Goal: Task Accomplishment & Management: Manage account settings

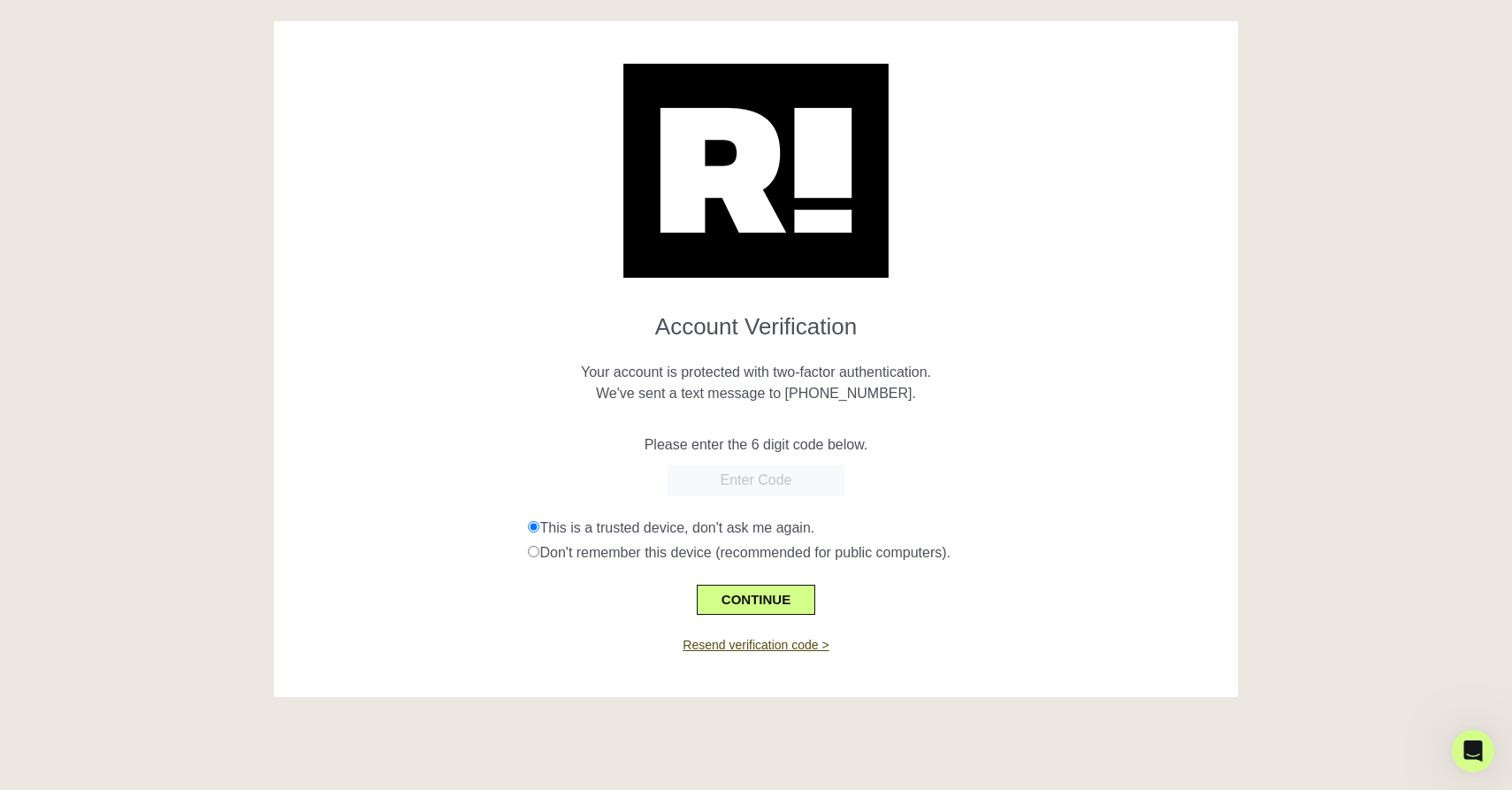
click at [784, 644] on link "Resend verification code >" at bounding box center [755, 644] width 146 height 15
click at [770, 486] on input "text" at bounding box center [756, 479] width 177 height 32
paste input "230117"
type input "230117"
click at [764, 602] on button "CONTINUE" at bounding box center [756, 599] width 118 height 30
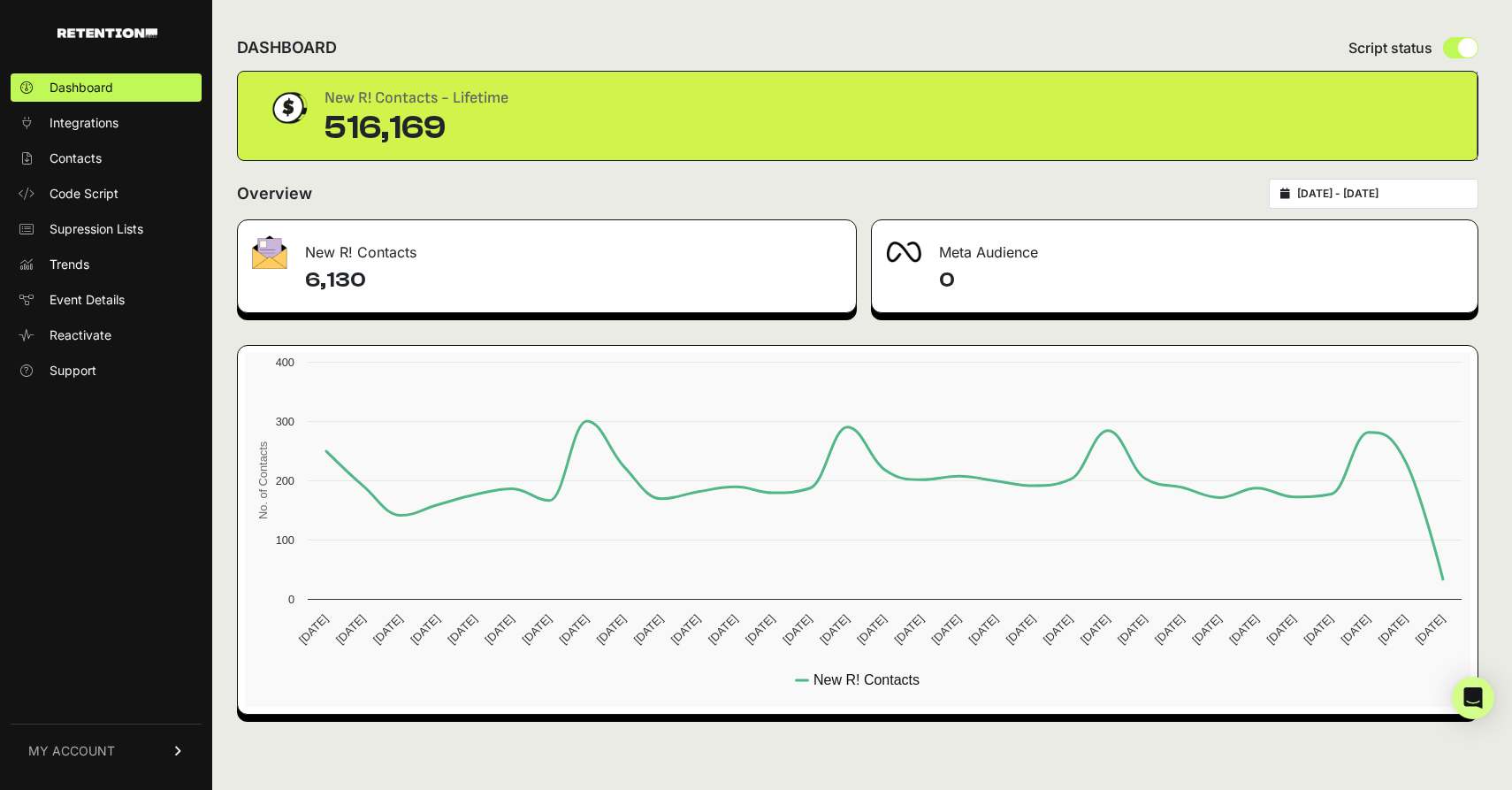
click at [94, 758] on span "MY ACCOUNT" at bounding box center [71, 750] width 86 height 17
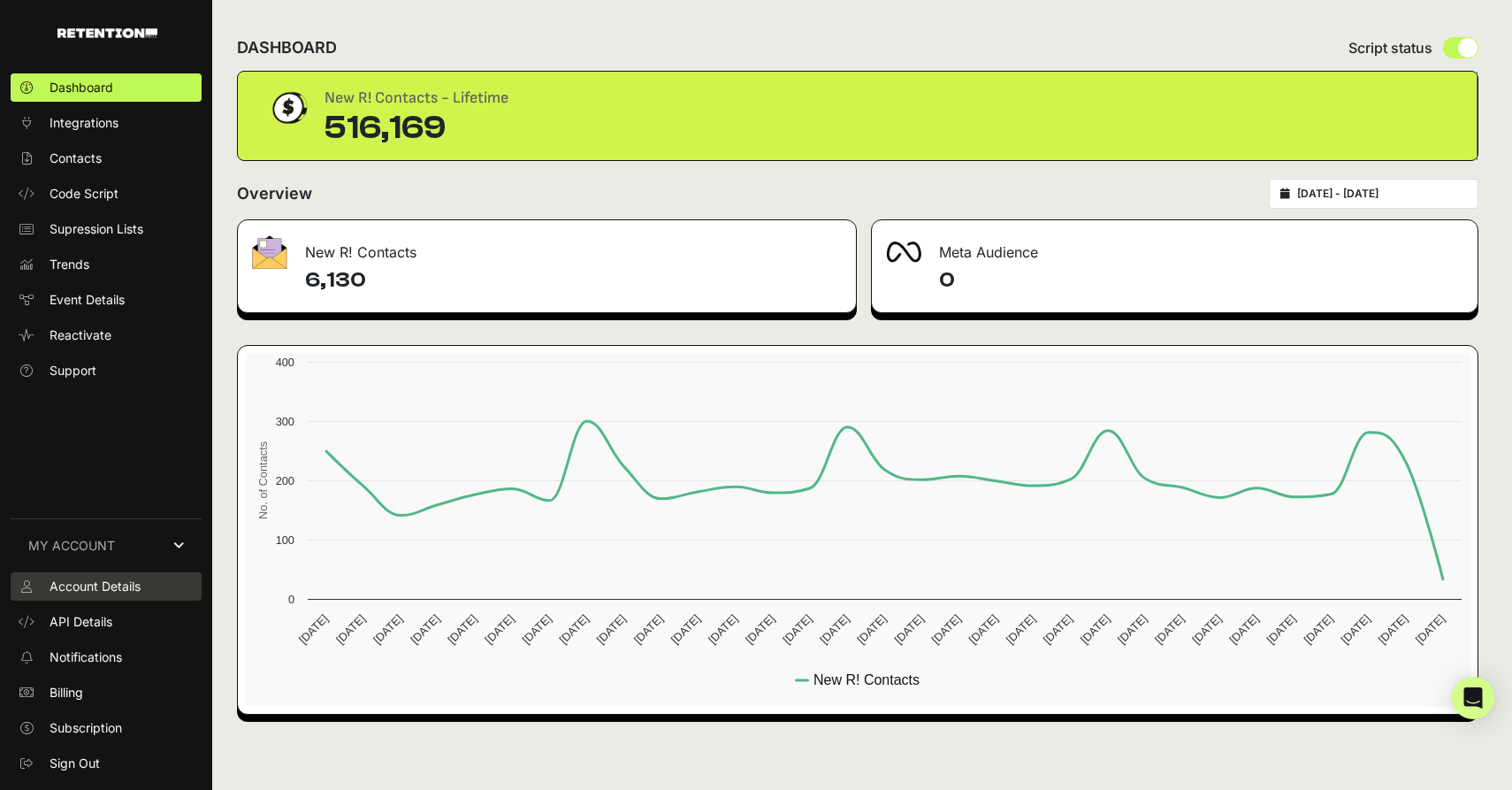
click at [110, 591] on span "Account Details" at bounding box center [95, 586] width 91 height 17
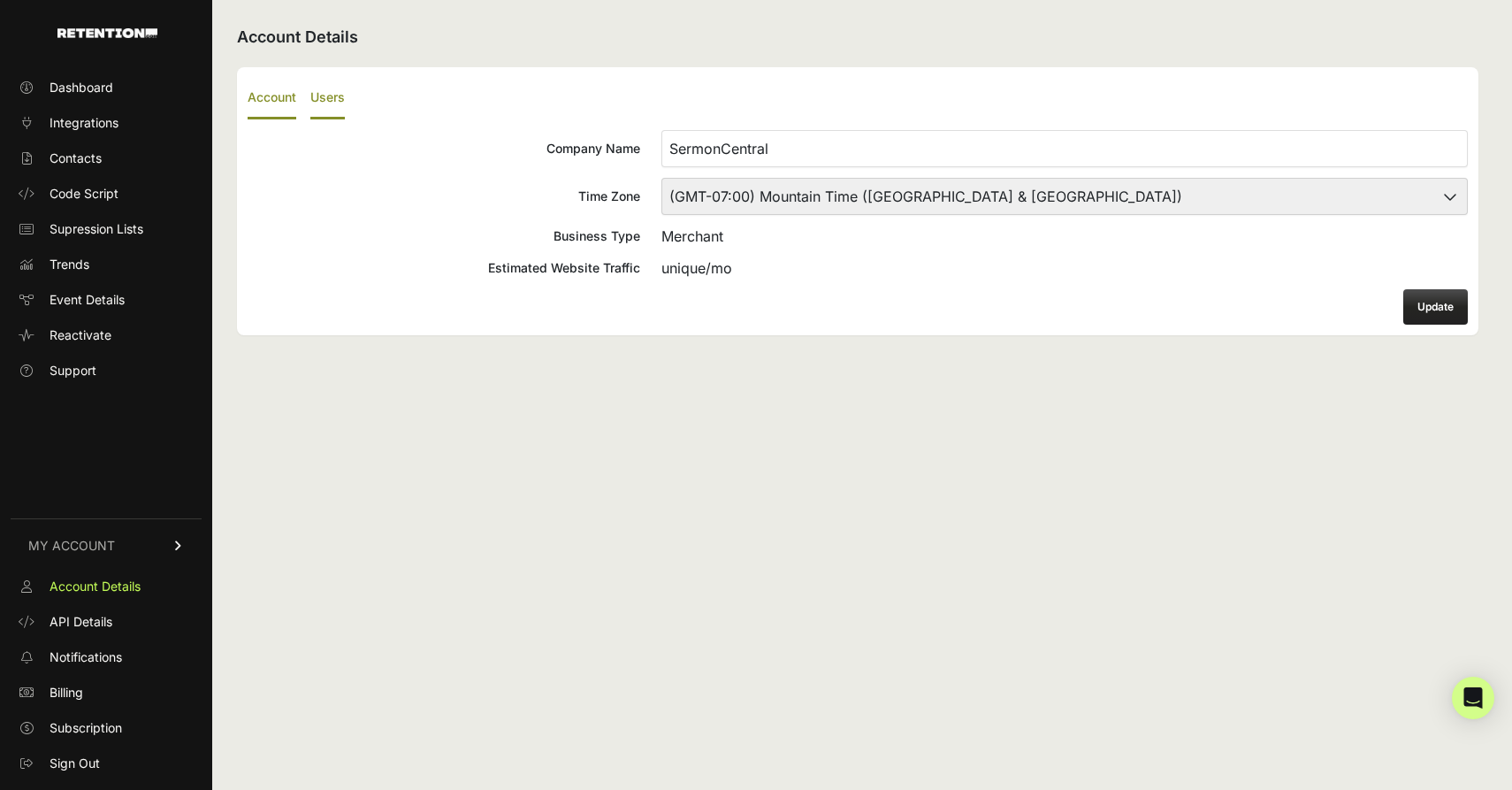
click at [330, 100] on label "Users" at bounding box center [328, 98] width 35 height 42
click at [0, 0] on input "Users" at bounding box center [0, 0] width 0 height 0
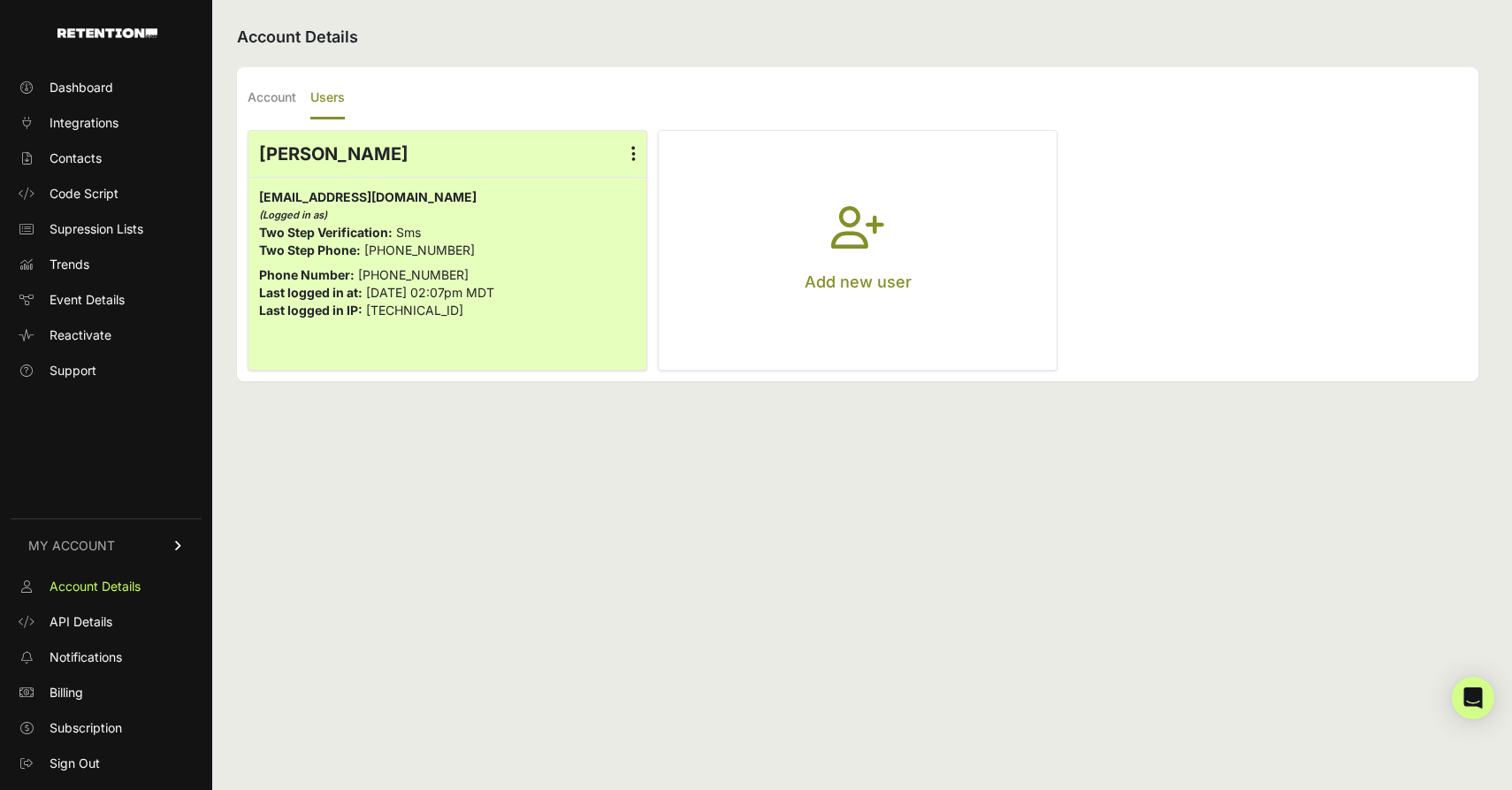
click at [631, 154] on label at bounding box center [634, 153] width 25 height 46
click at [0, 0] on input "radio" at bounding box center [0, 0] width 0 height 0
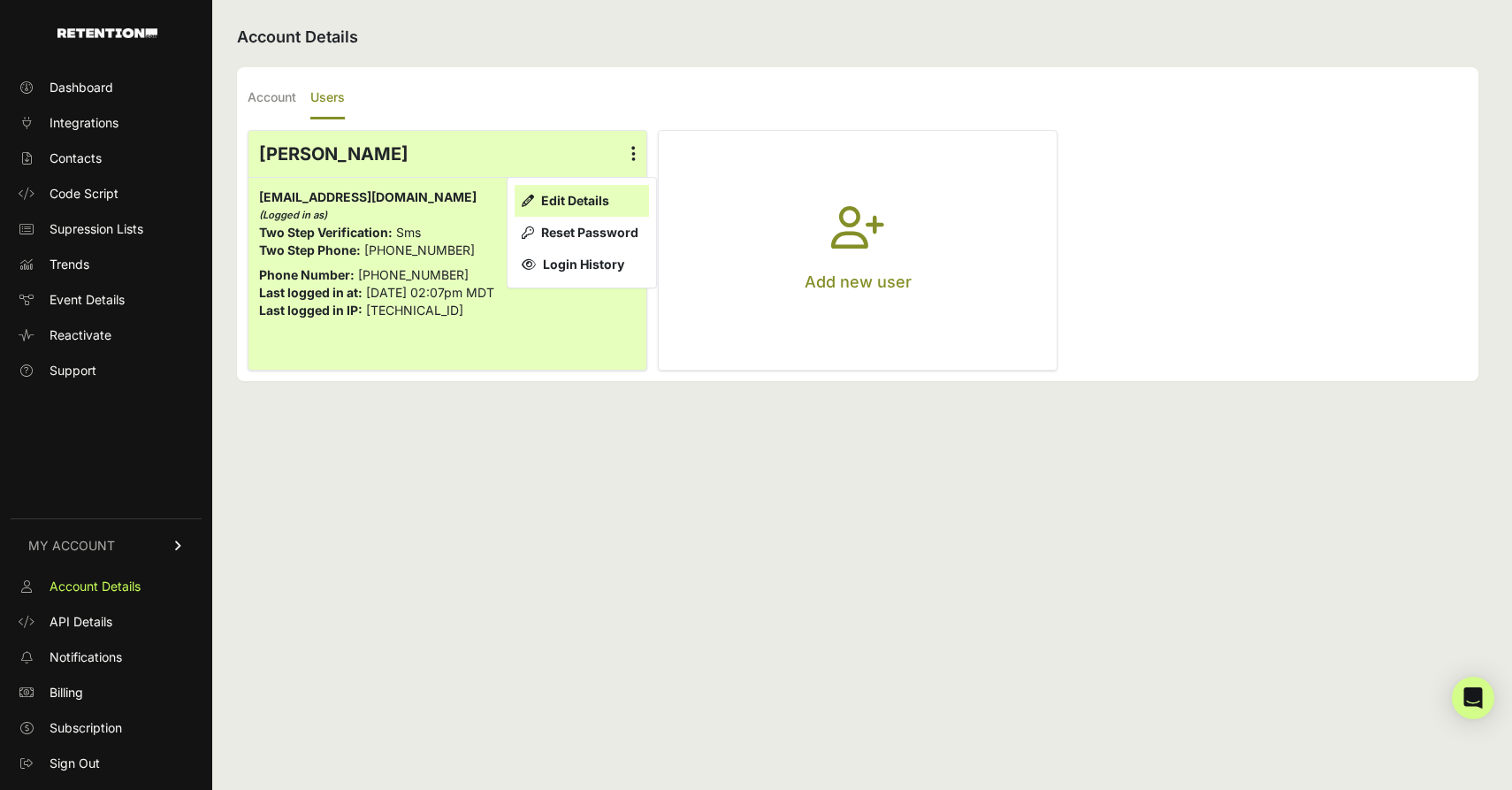
click at [591, 201] on link "Edit Details" at bounding box center [581, 200] width 134 height 32
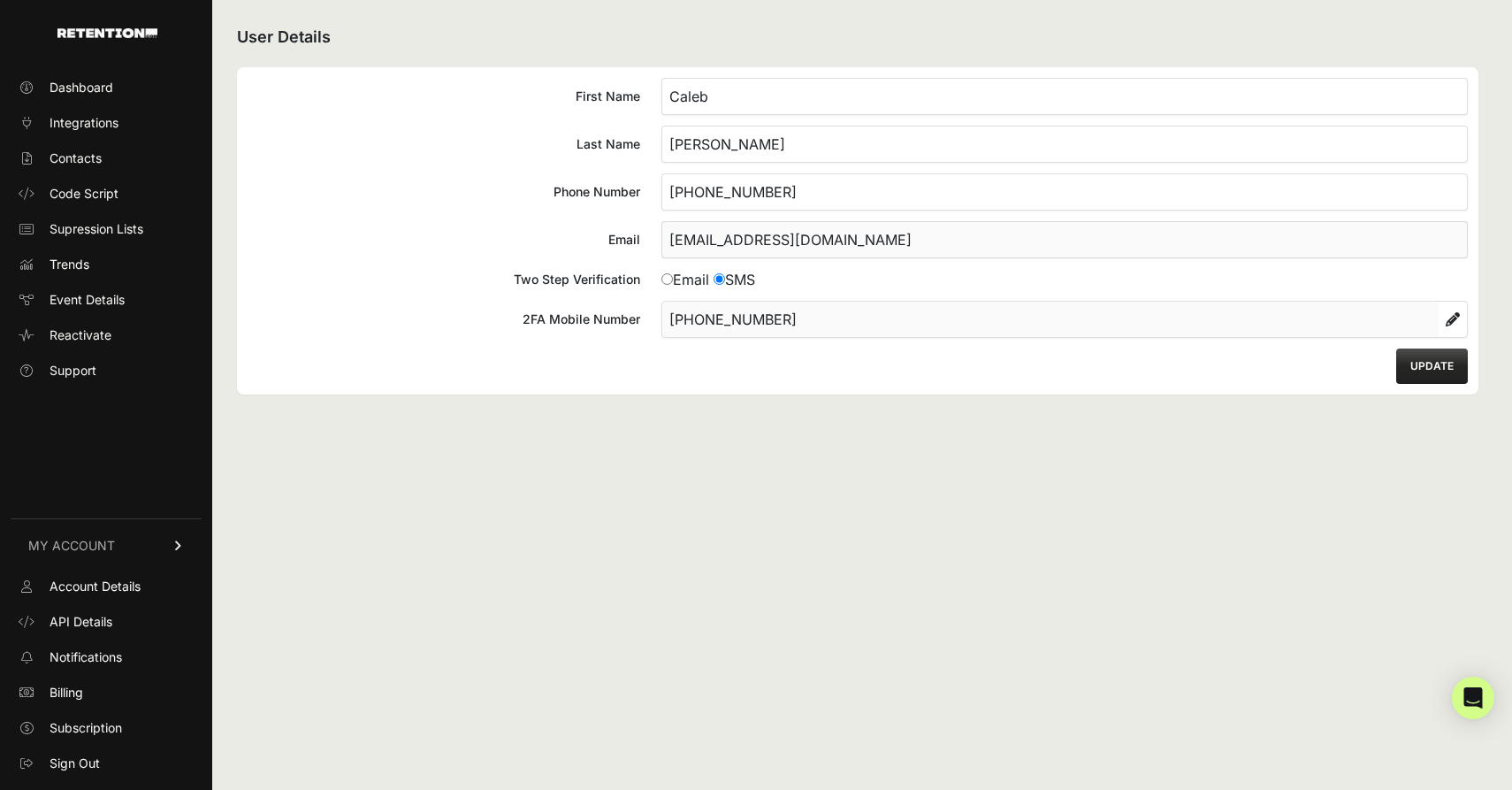
click at [787, 189] on input "[PHONE_NUMBER]" at bounding box center [1064, 192] width 806 height 37
click at [668, 281] on input"] "Email" at bounding box center [667, 280] width 12 height 12
radio input"] "true"
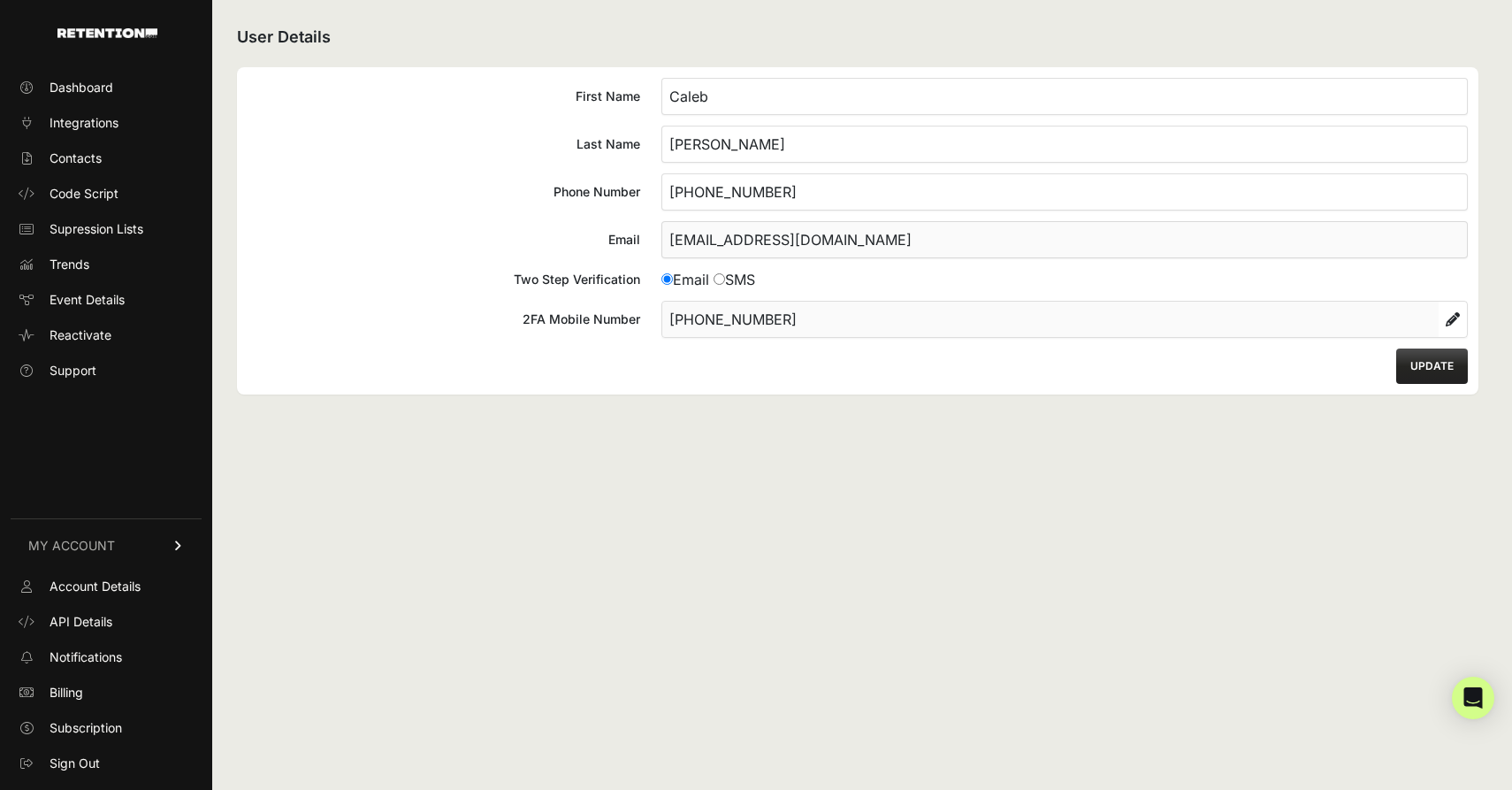
click at [751, 209] on input "[PHONE_NUMBER]" at bounding box center [1064, 192] width 806 height 37
click at [1445, 318] on link at bounding box center [1452, 319] width 28 height 35
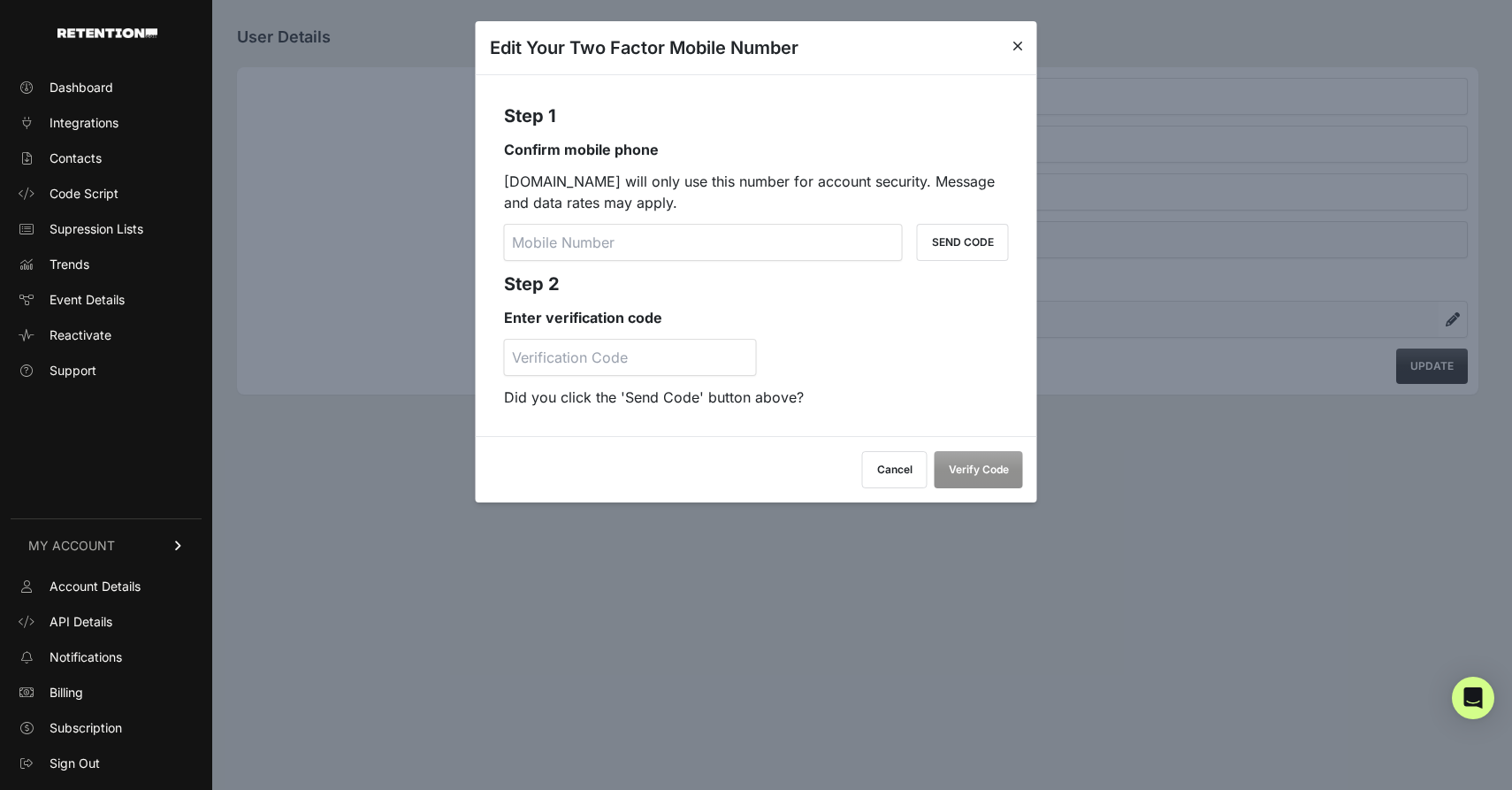
click at [629, 244] on input "tel" at bounding box center [703, 242] width 399 height 37
paste input "[PHONE_NUMBER]"
type input "[PHONE_NUMBER]"
click at [975, 245] on button "SEND CODE" at bounding box center [963, 242] width 92 height 37
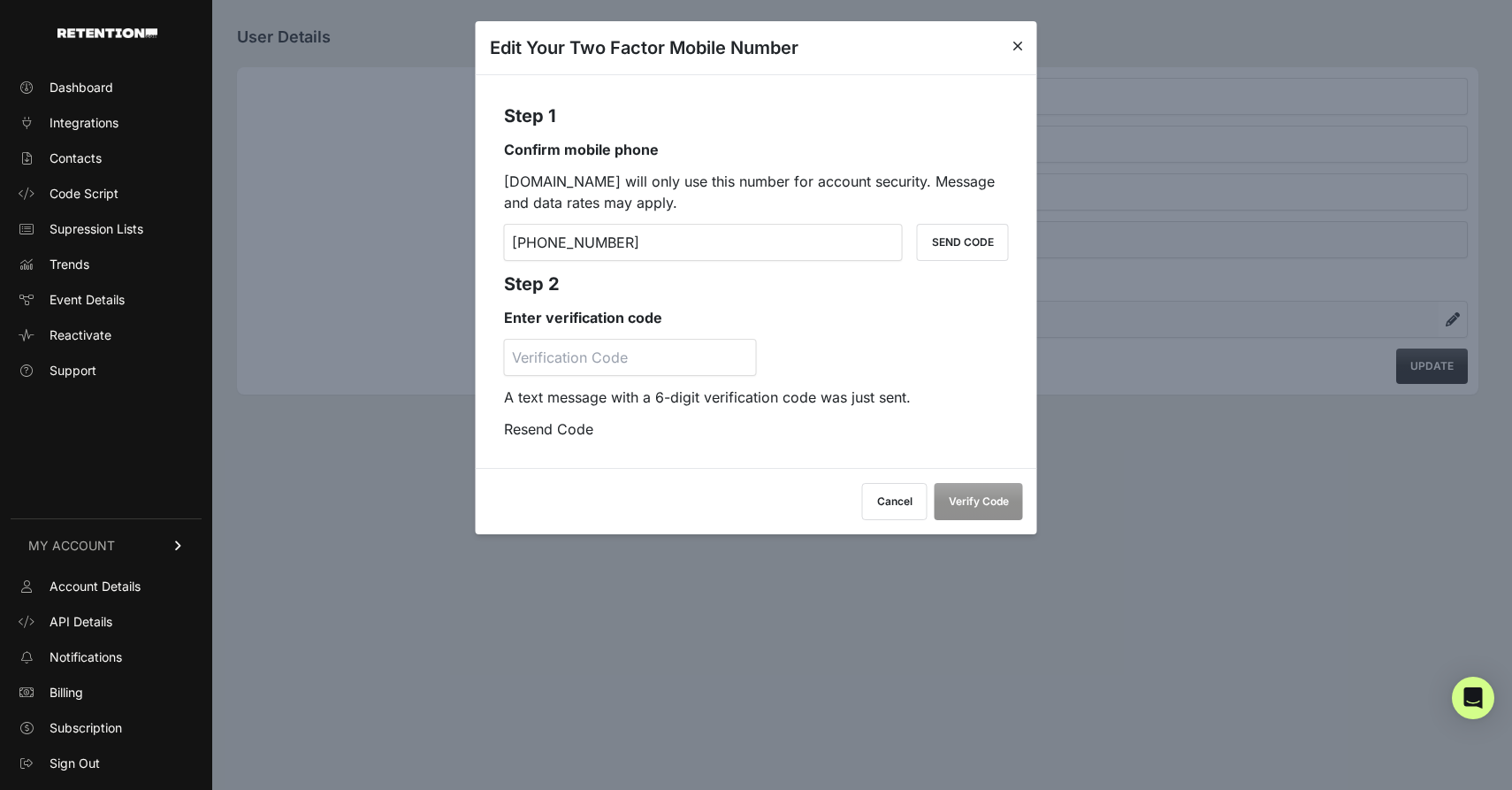
click at [614, 345] on input "number" at bounding box center [630, 357] width 253 height 37
type input "950905"
click at [998, 505] on button "Verify Code" at bounding box center [978, 501] width 88 height 37
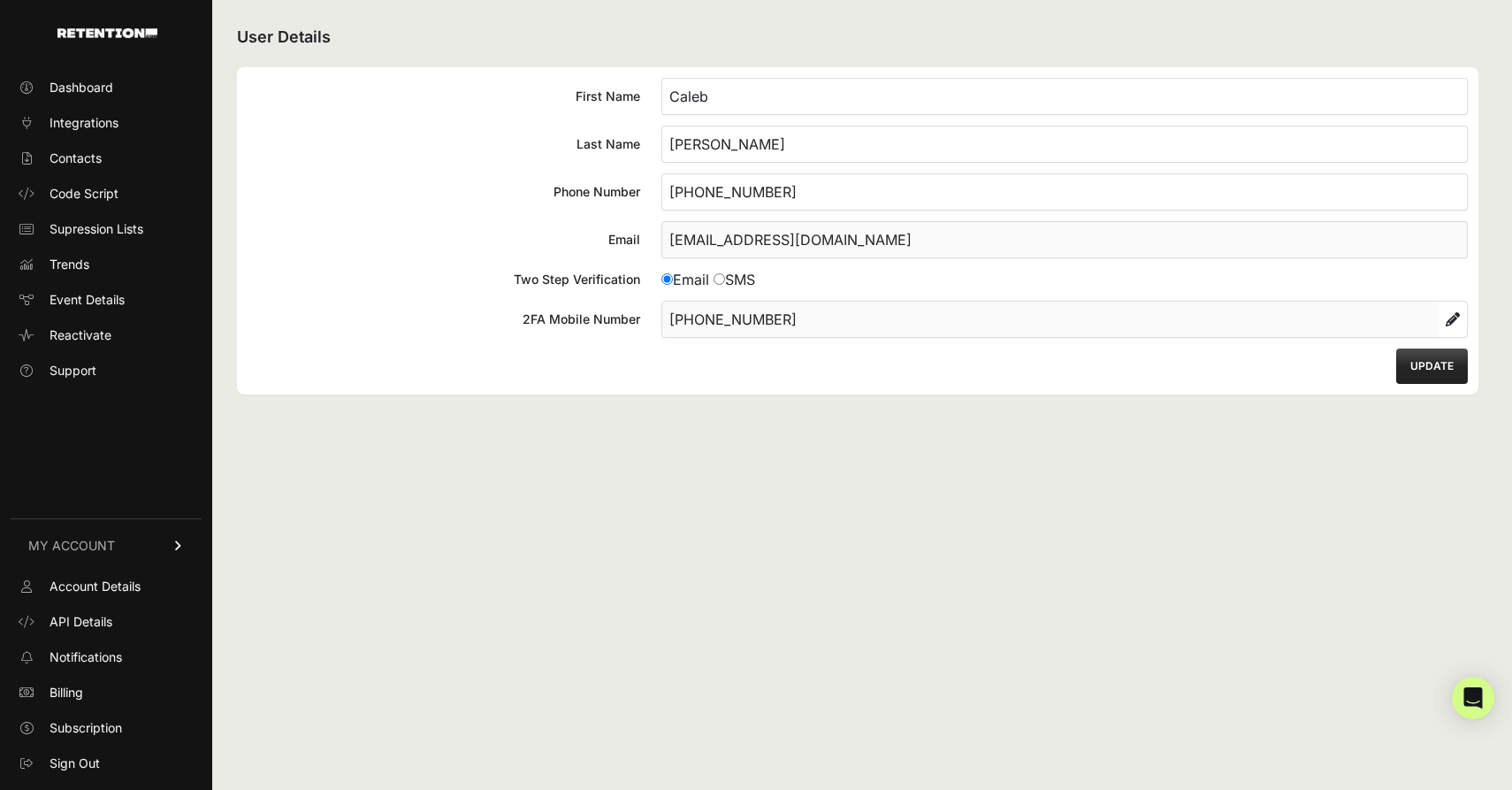
click at [1446, 318] on icon at bounding box center [1453, 319] width 15 height 15
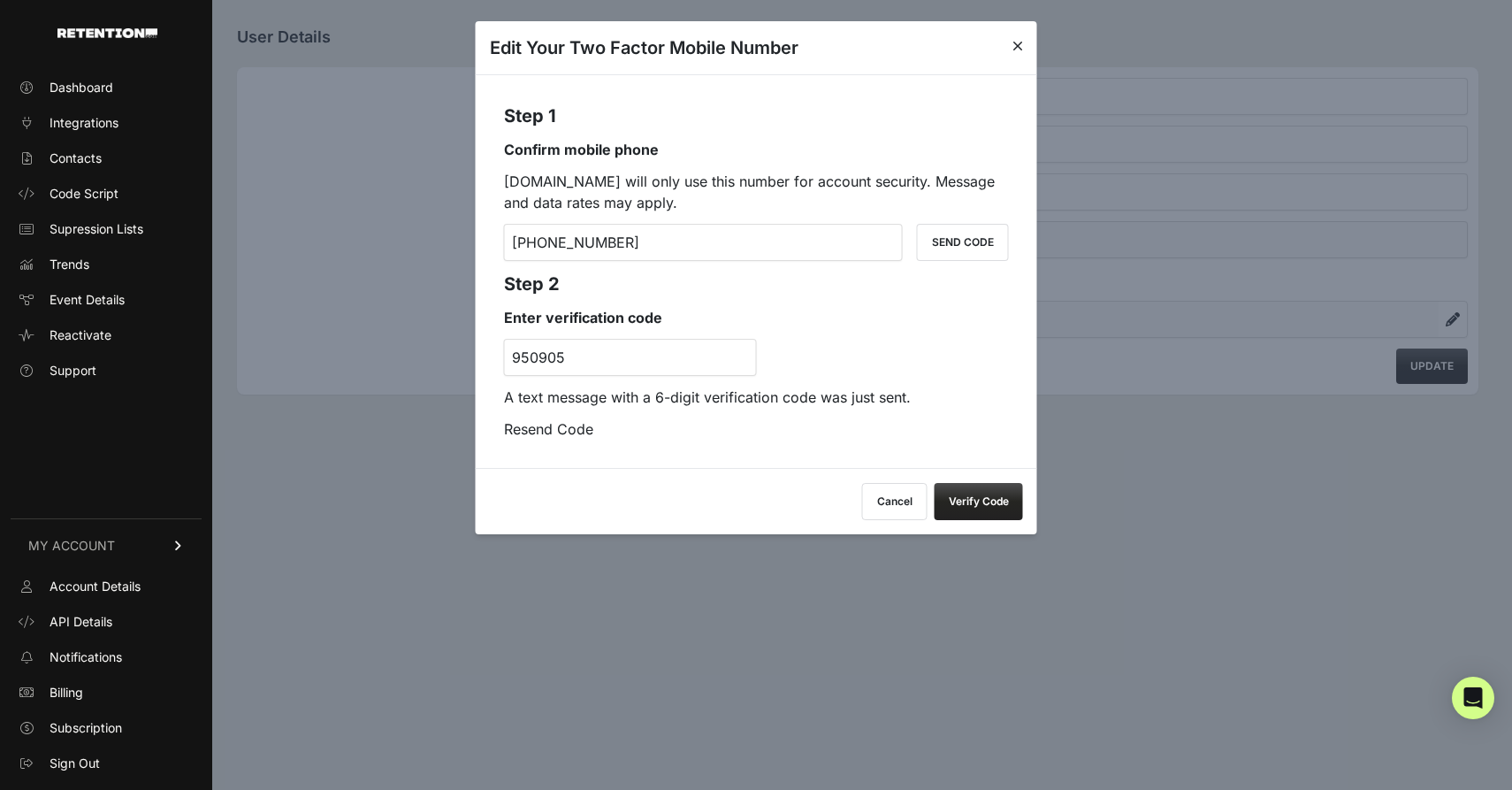
click at [1016, 37] on link at bounding box center [1017, 48] width 11 height 25
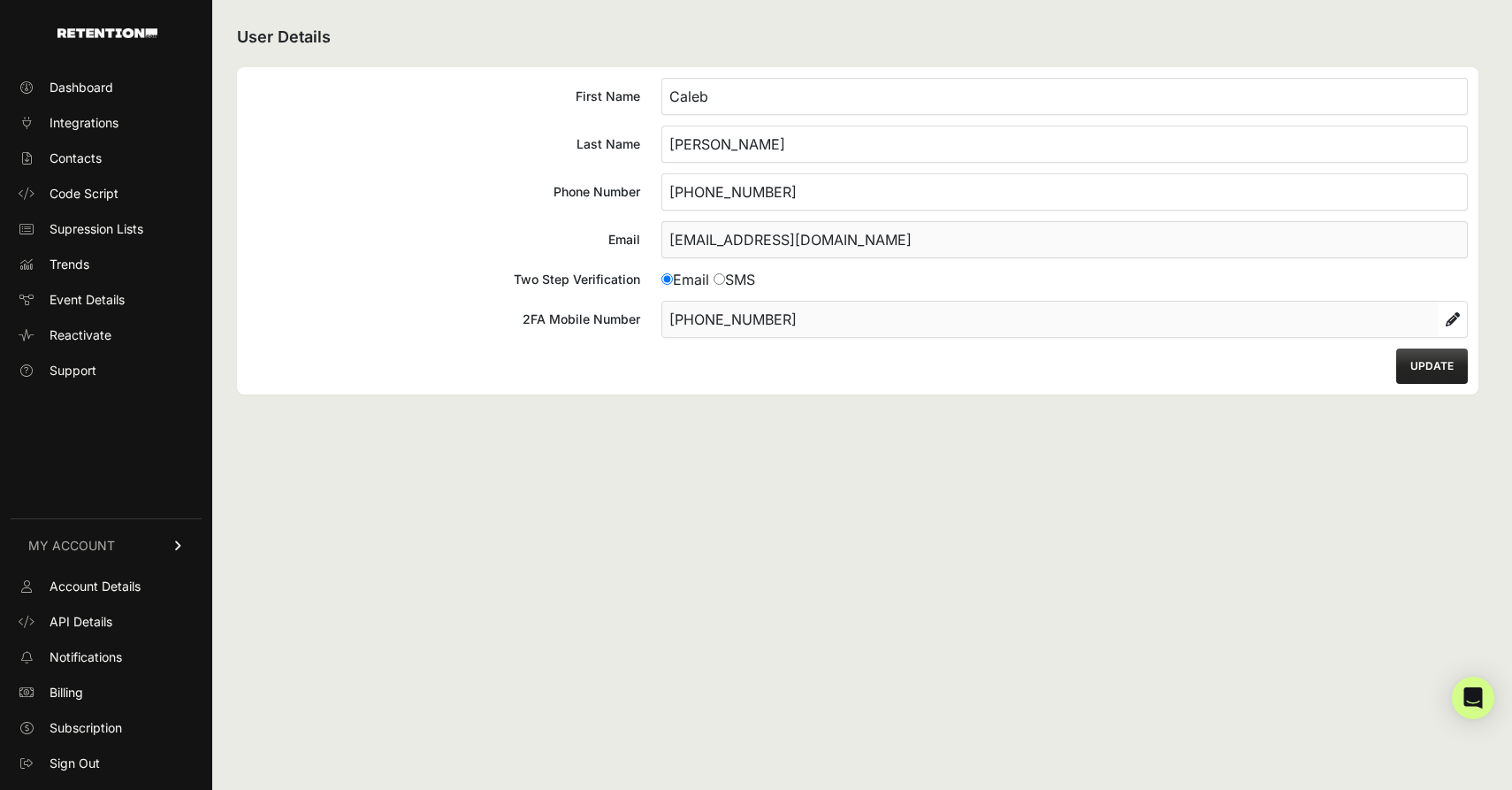
drag, startPoint x: 1433, startPoint y: 373, endPoint x: 1417, endPoint y: 377, distance: 16.5
click at [1433, 373] on button "UPDATE" at bounding box center [1432, 366] width 72 height 35
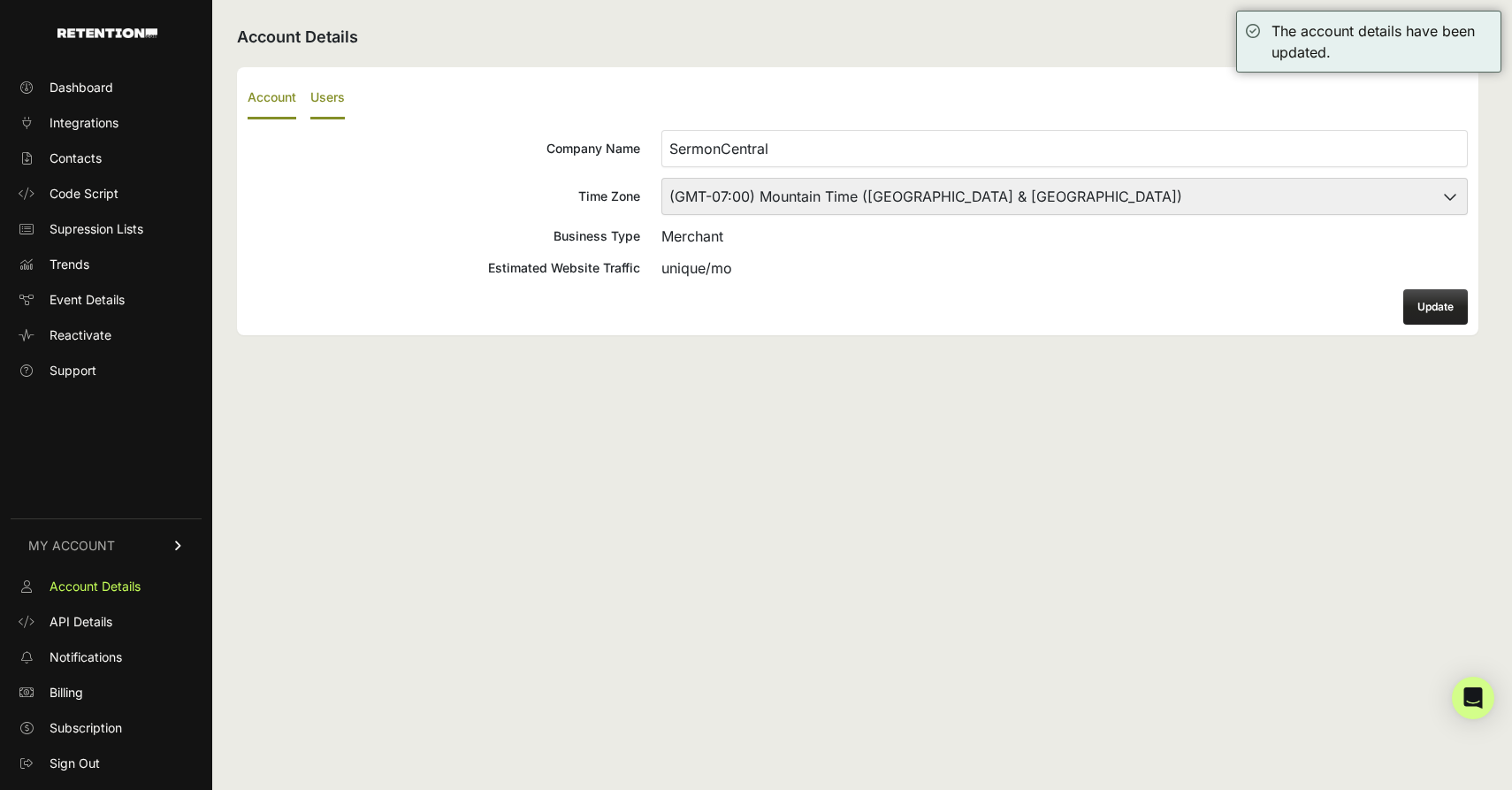
click at [317, 99] on label "Users" at bounding box center [328, 98] width 35 height 42
click at [0, 0] on input "Users" at bounding box center [0, 0] width 0 height 0
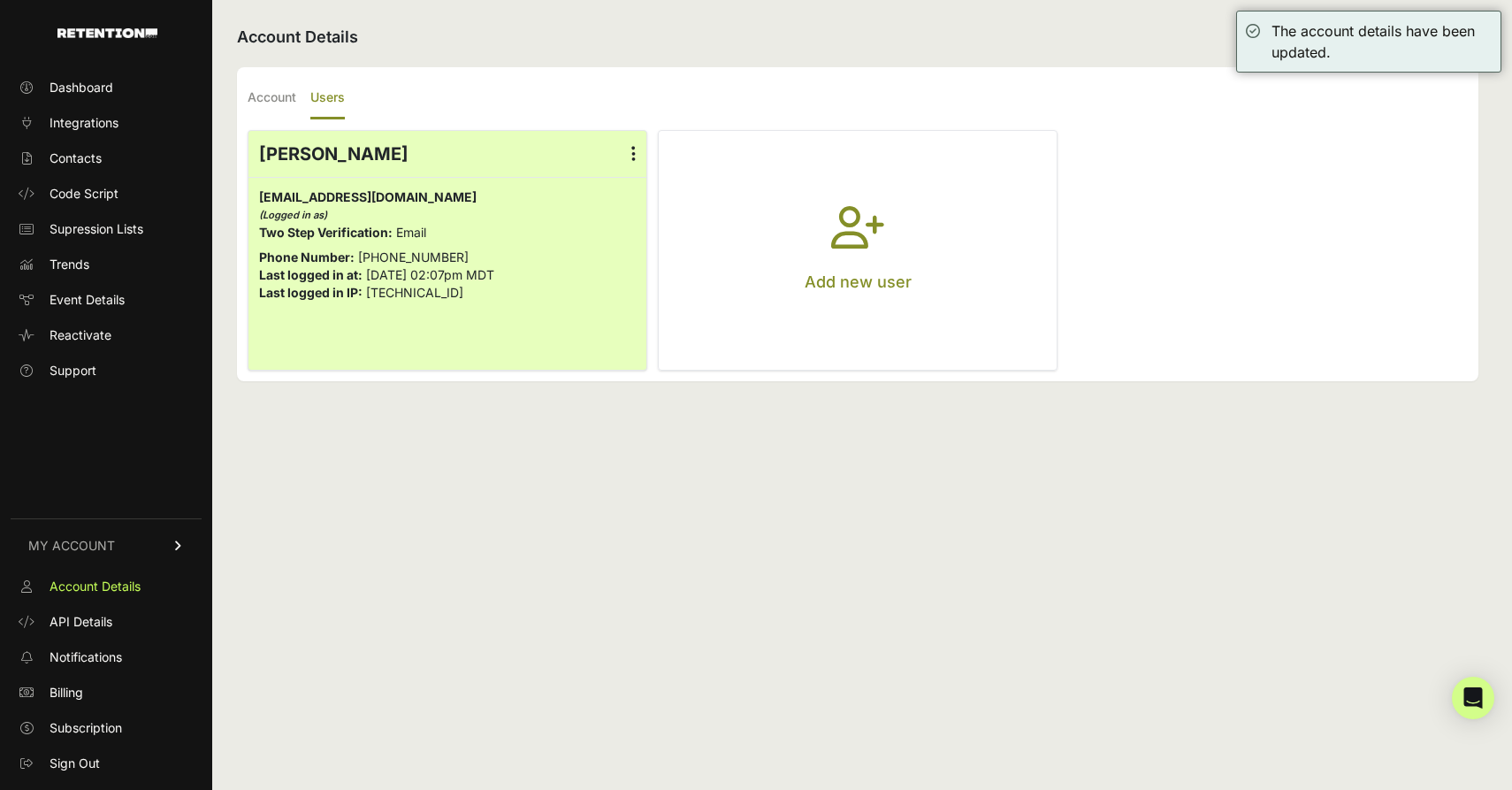
click at [633, 150] on icon at bounding box center [633, 153] width 5 height 17
click at [0, 0] on input "radio" at bounding box center [0, 0] width 0 height 0
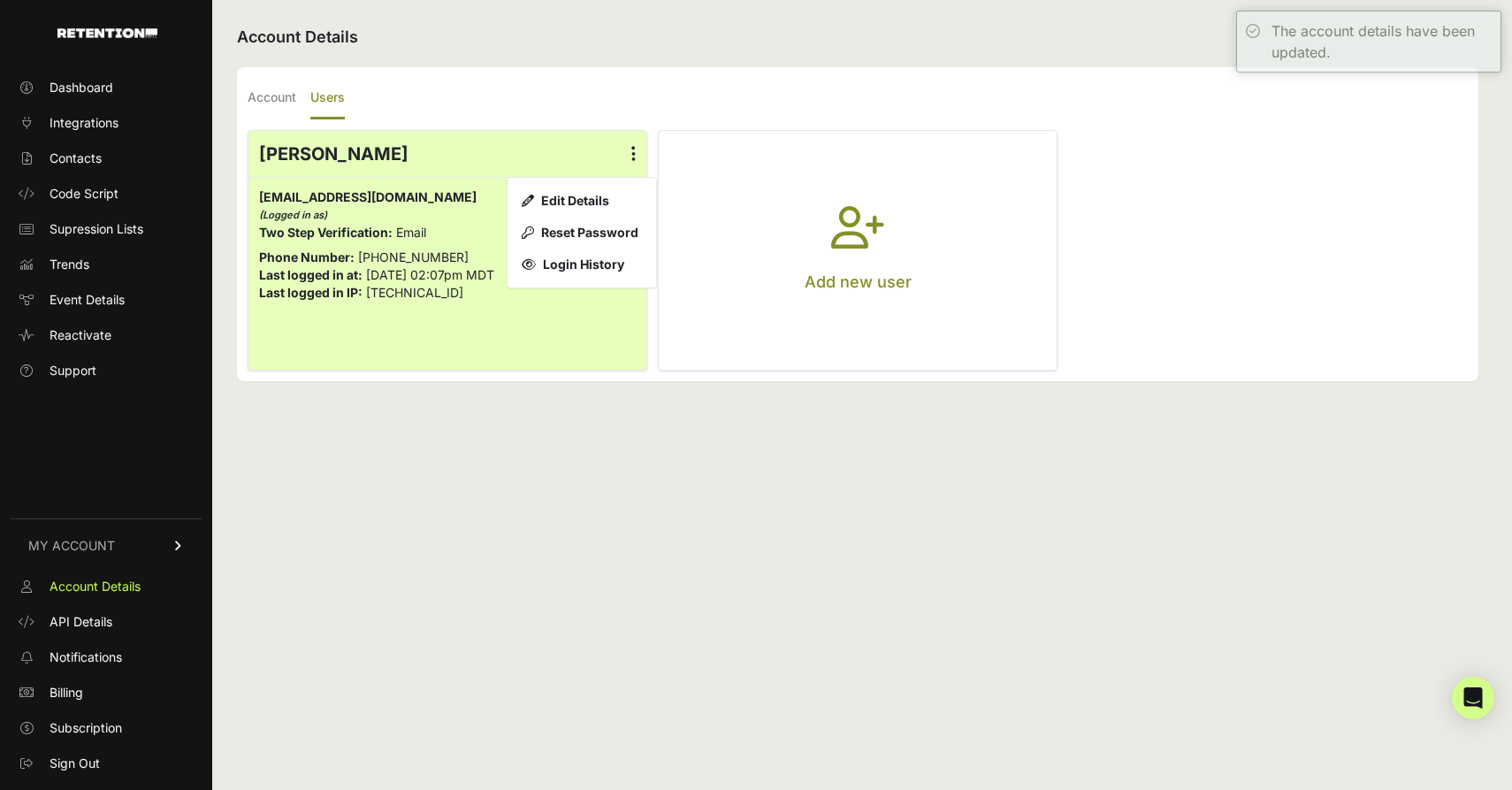
drag, startPoint x: 591, startPoint y: 193, endPoint x: 674, endPoint y: 113, distance: 115.3
click at [591, 193] on link "Edit Details" at bounding box center [581, 200] width 134 height 32
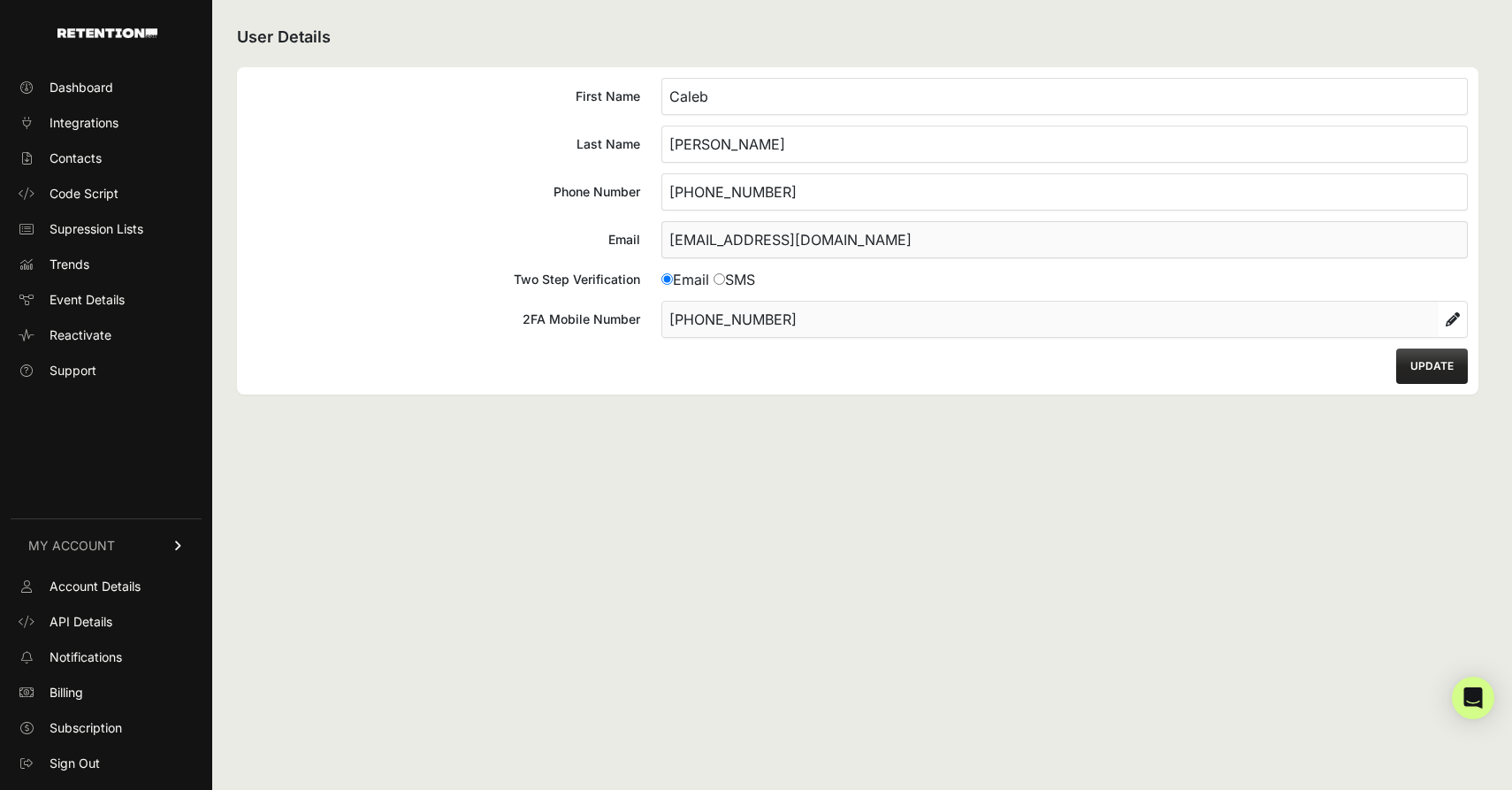
drag, startPoint x: 102, startPoint y: 590, endPoint x: 331, endPoint y: 576, distance: 229.4
click at [102, 590] on span "Account Details" at bounding box center [95, 586] width 91 height 17
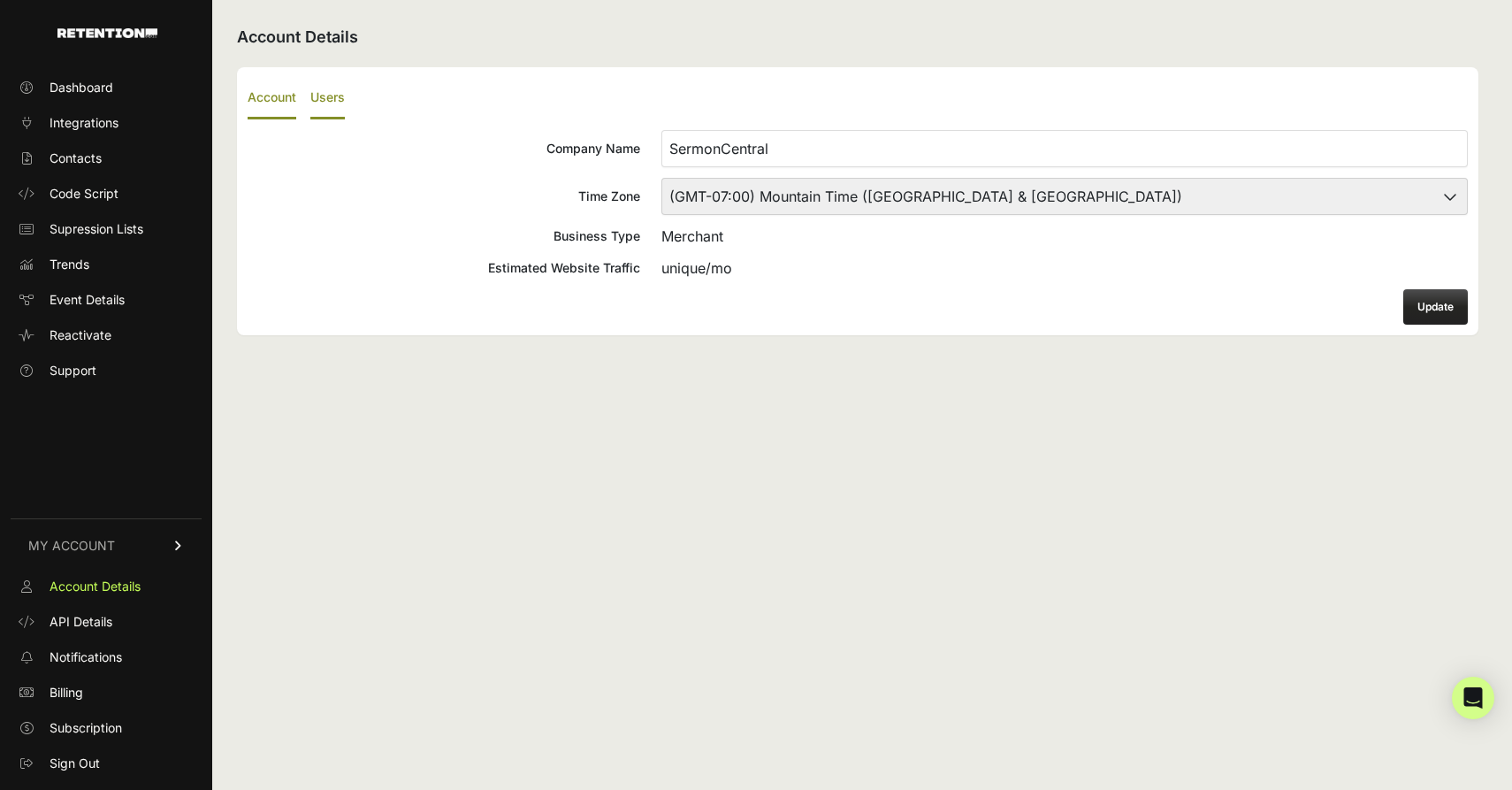
click at [336, 96] on label "Users" at bounding box center [328, 98] width 35 height 42
click at [0, 0] on input "Users" at bounding box center [0, 0] width 0 height 0
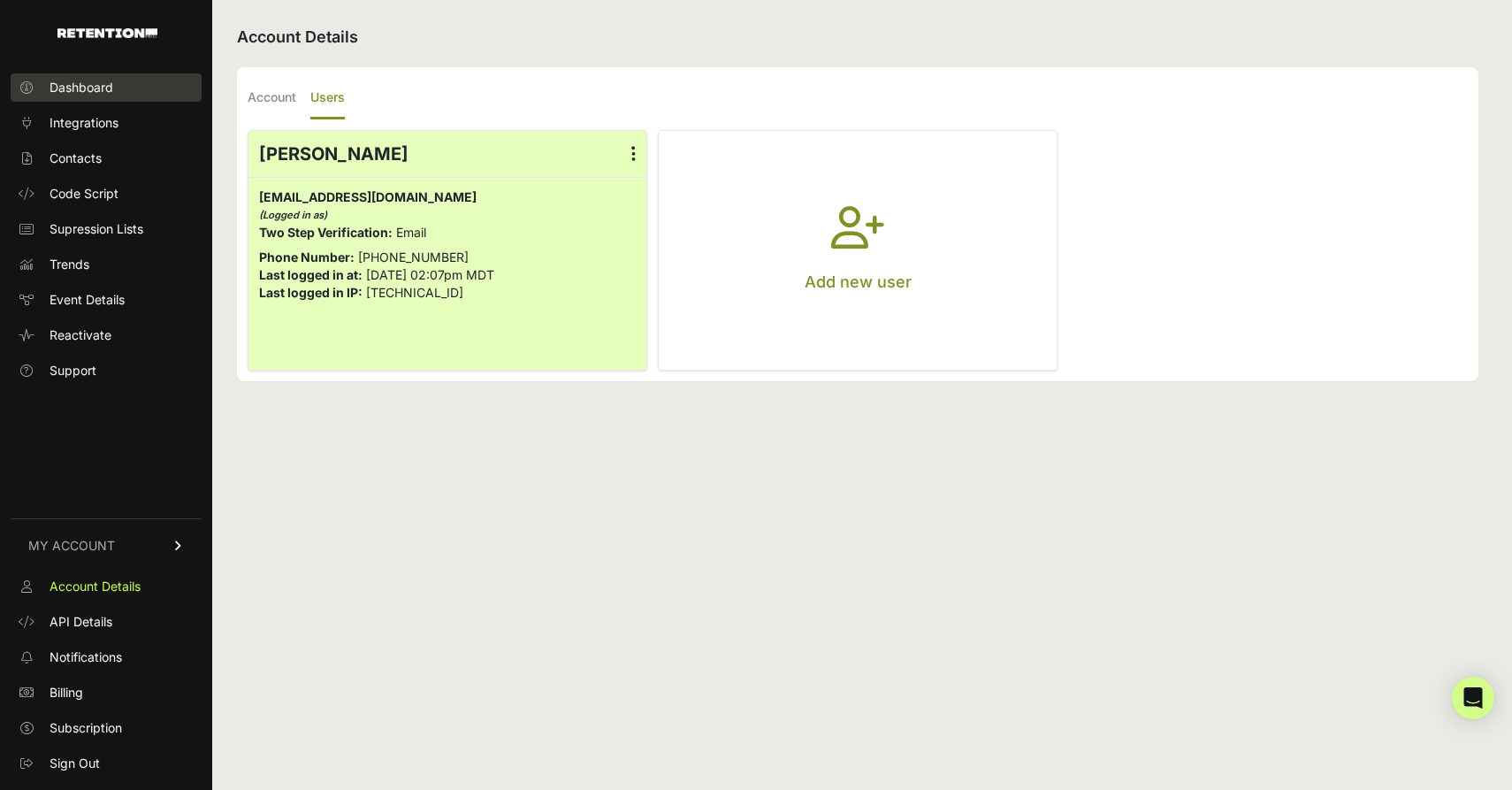
click at [99, 83] on span "Dashboard" at bounding box center [82, 87] width 64 height 17
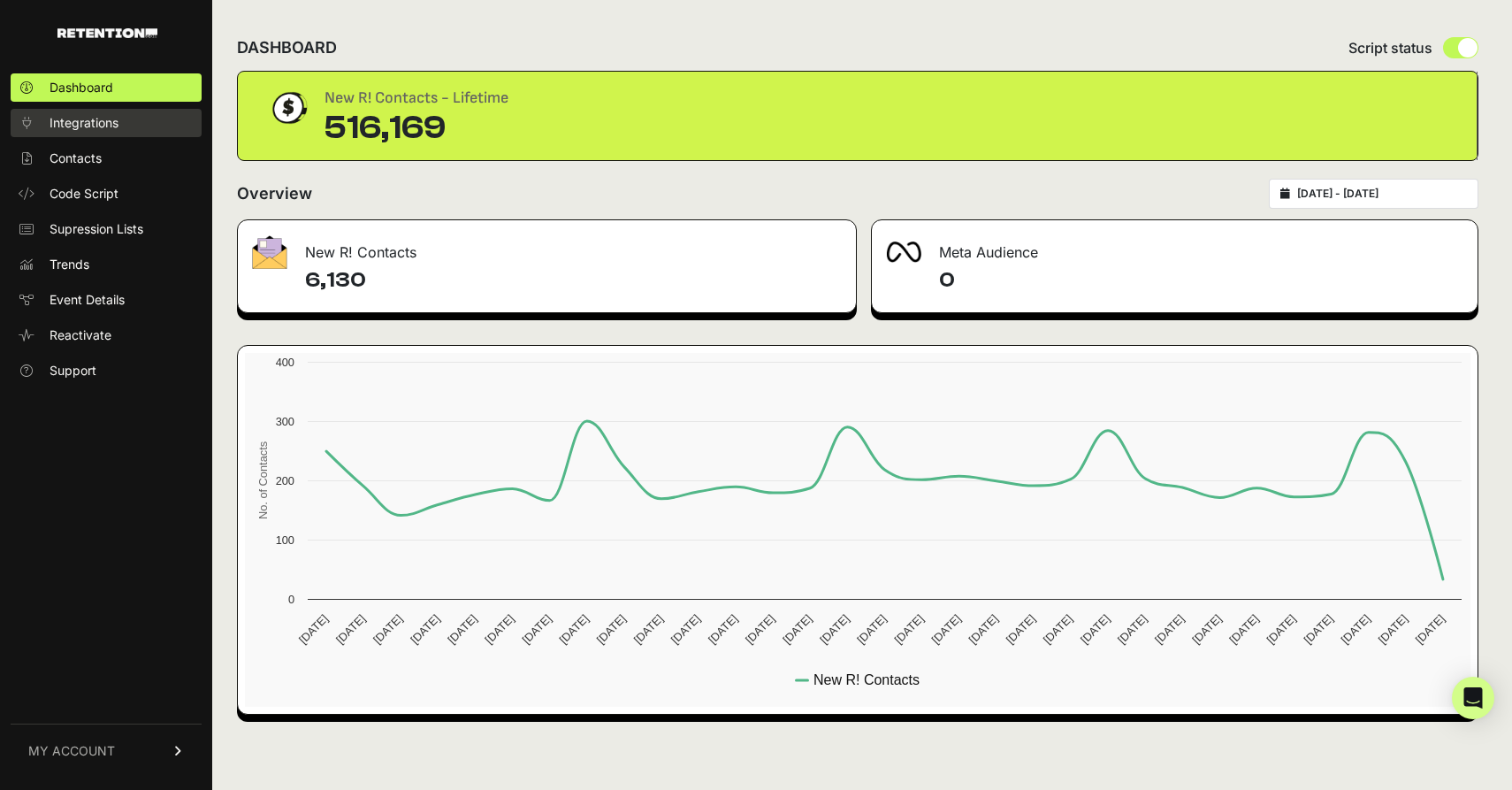
click at [92, 128] on span "Integrations" at bounding box center [83, 123] width 69 height 17
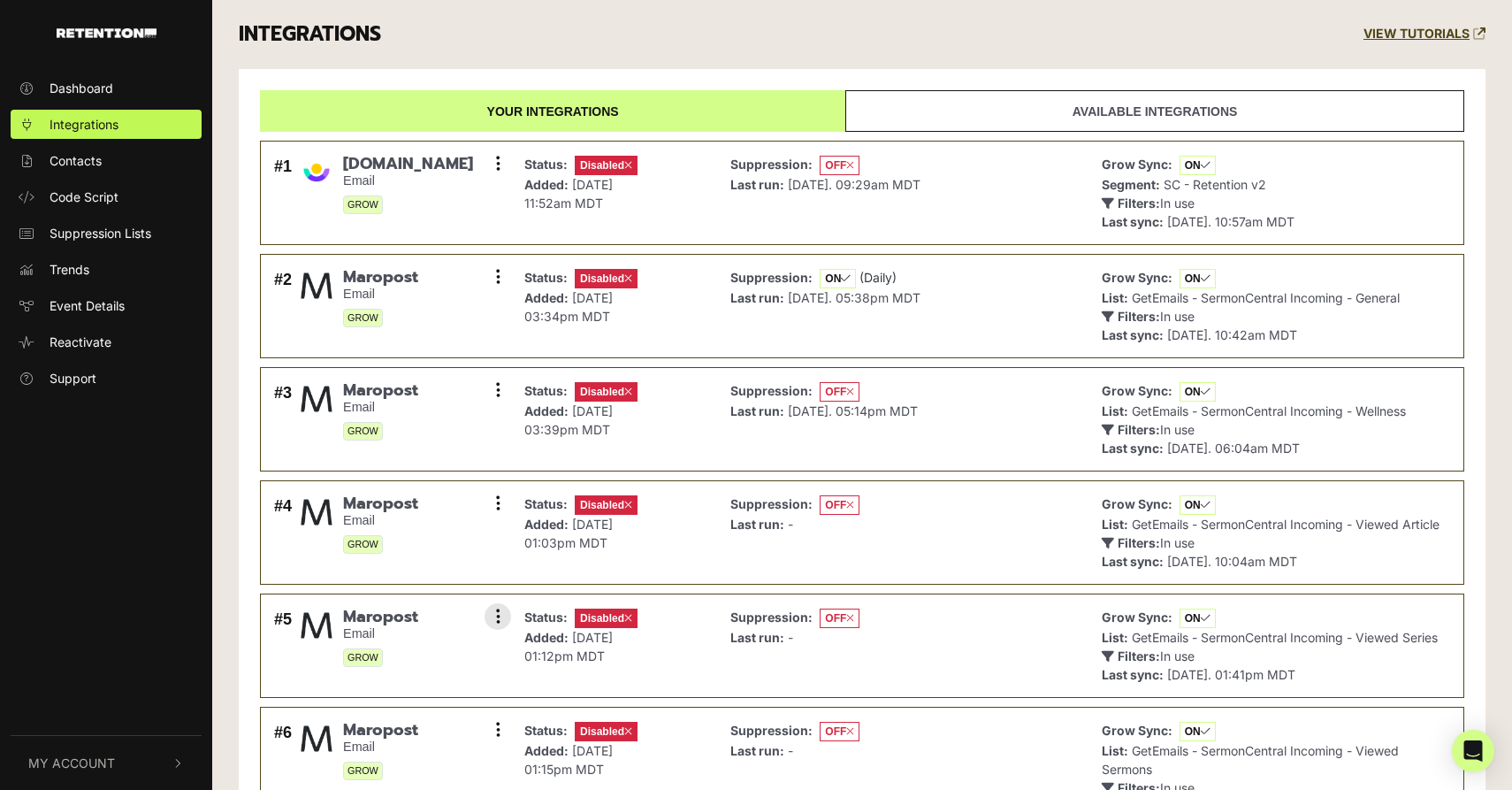
scroll to position [726, 0]
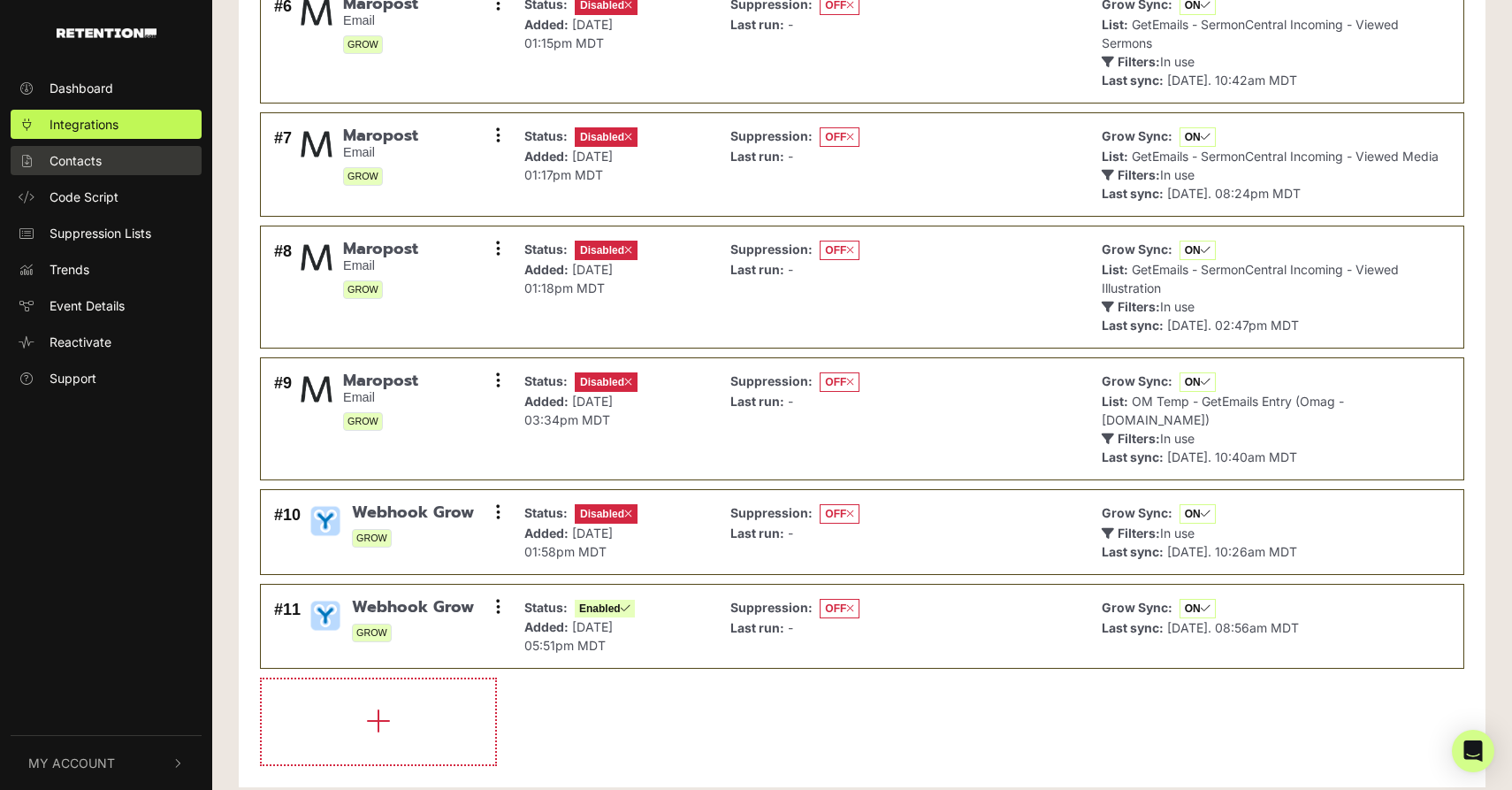
click at [118, 166] on link "Contacts" at bounding box center [106, 160] width 191 height 29
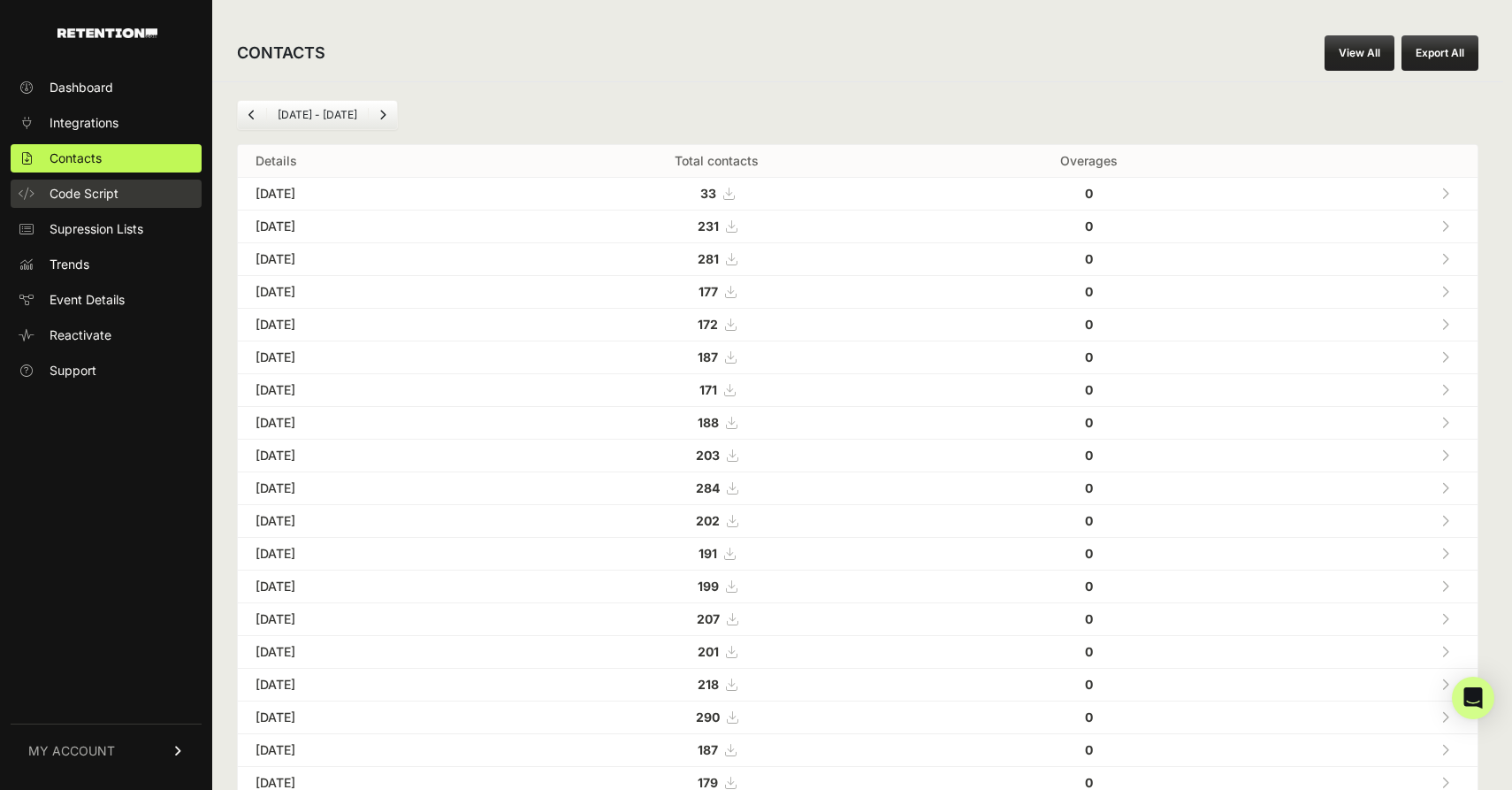
click at [105, 196] on span "Code Script" at bounding box center [83, 193] width 69 height 17
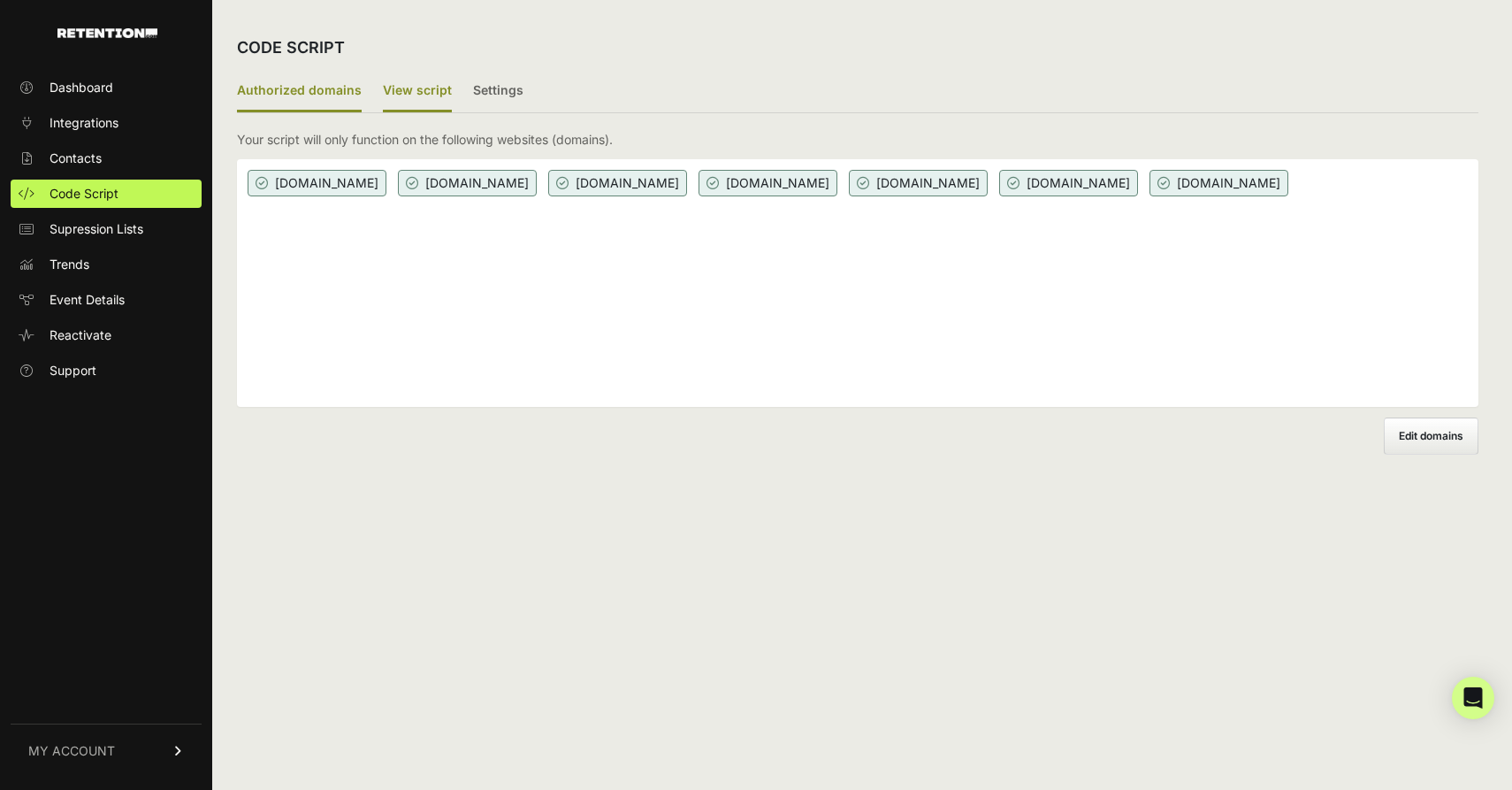
click at [430, 76] on label "View script" at bounding box center [416, 91] width 69 height 42
click at [0, 0] on input "View script" at bounding box center [0, 0] width 0 height 0
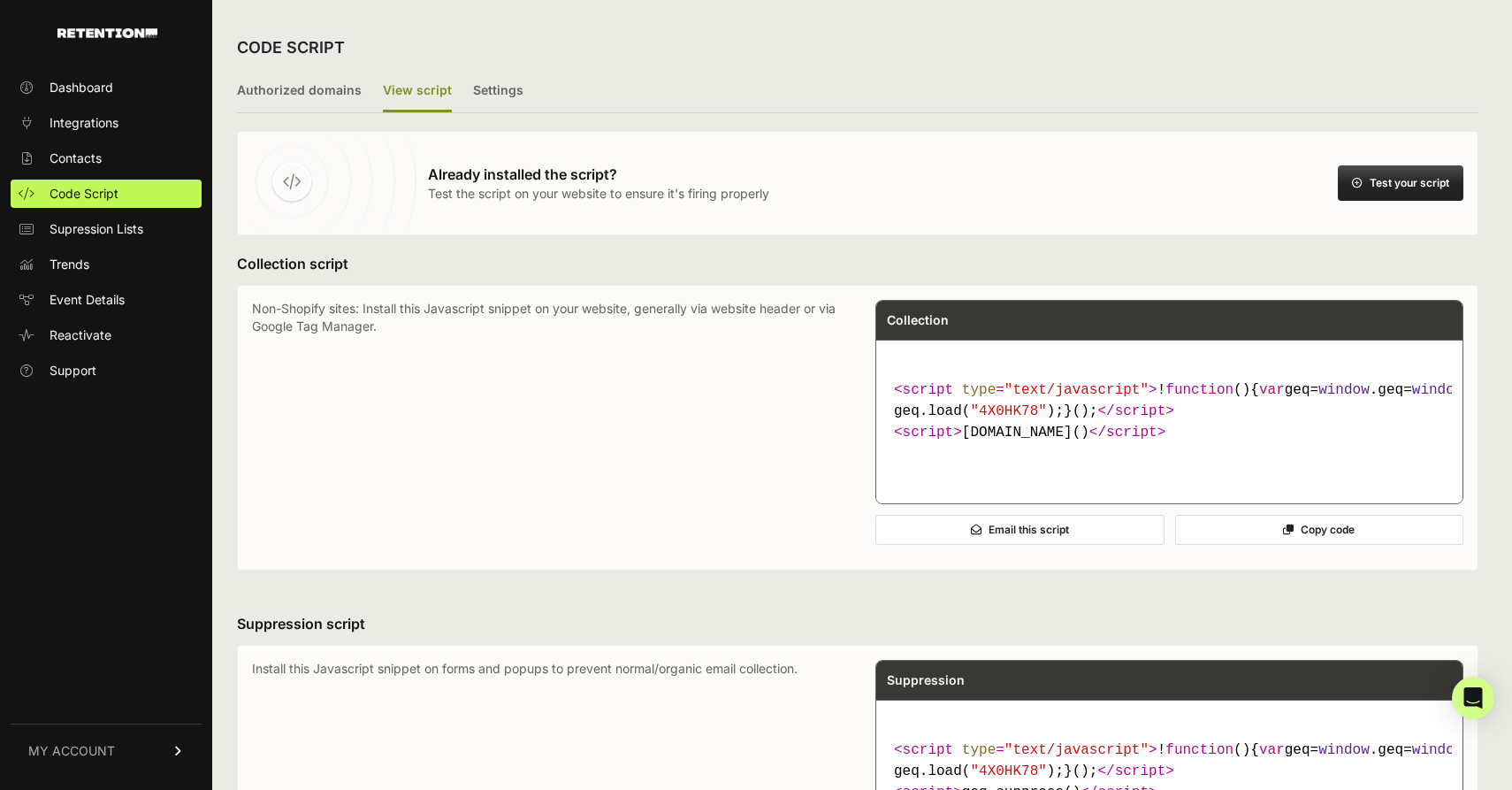
click at [526, 87] on ul "Authorized domains View script Settings" at bounding box center [857, 92] width 1241 height 43
click at [509, 87] on label "Settings" at bounding box center [498, 91] width 50 height 42
click at [0, 0] on input "Settings" at bounding box center [0, 0] width 0 height 0
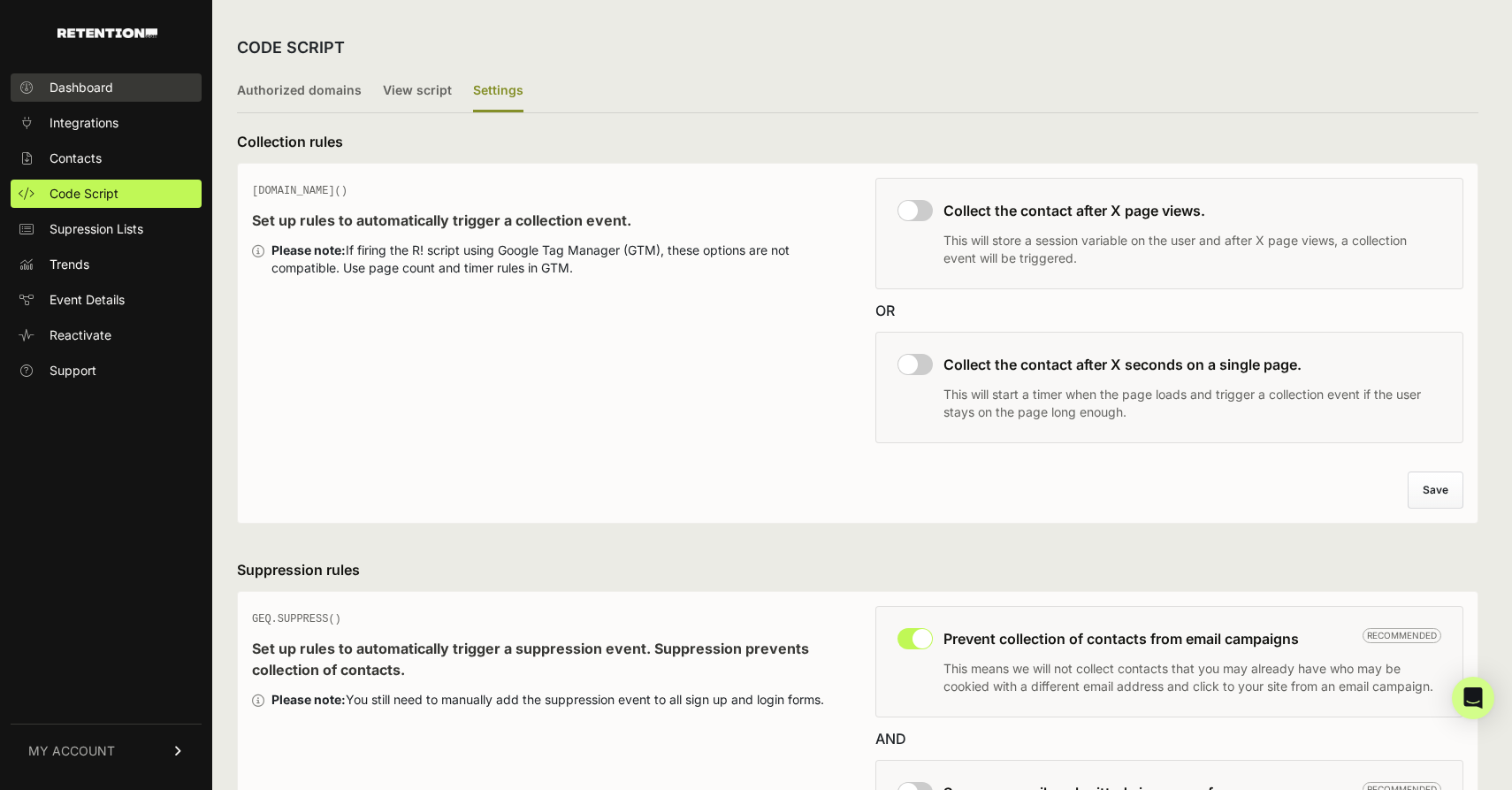
click at [117, 83] on link "Dashboard" at bounding box center [106, 87] width 191 height 28
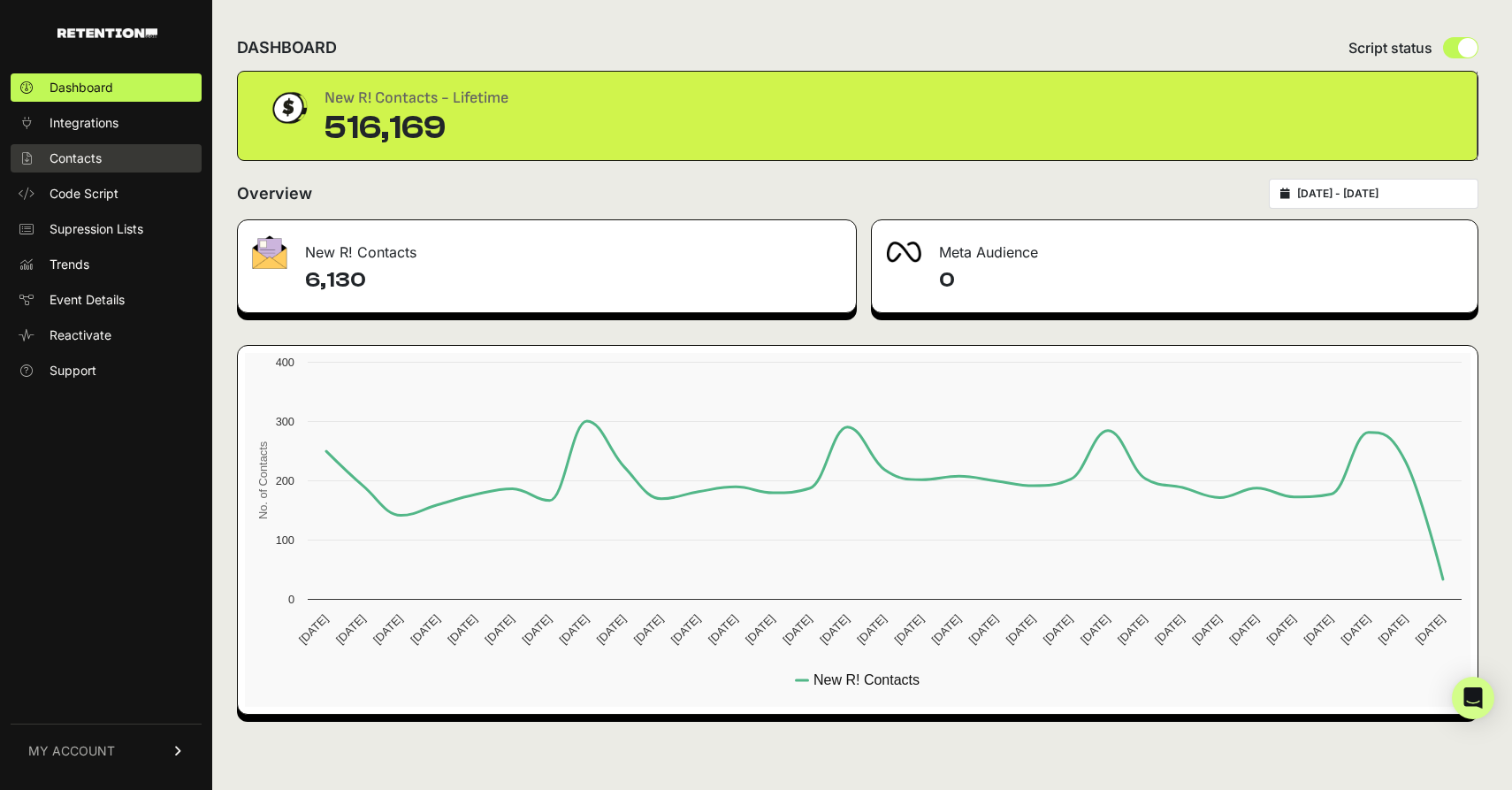
click at [84, 159] on span "Contacts" at bounding box center [76, 158] width 52 height 17
